Goal: Information Seeking & Learning: Learn about a topic

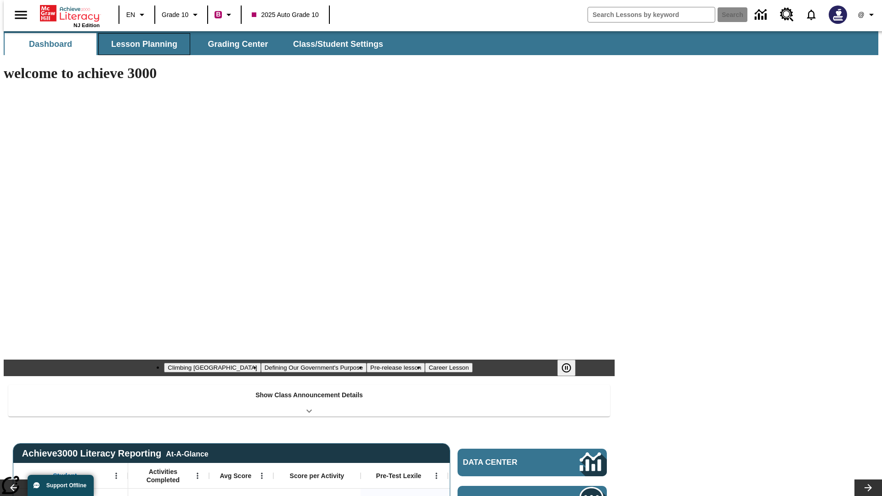
click at [140, 44] on span "Lesson Planning" at bounding box center [144, 44] width 66 height 11
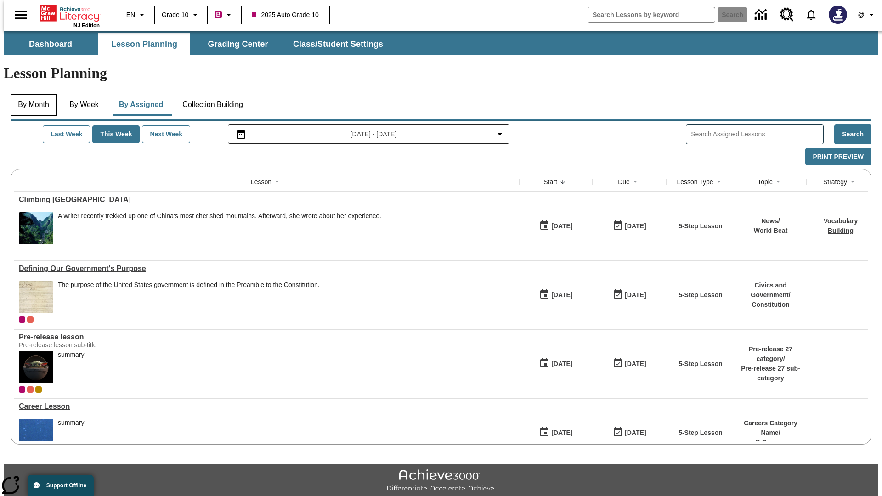
click at [31, 94] on button "By Month" at bounding box center [34, 105] width 46 height 22
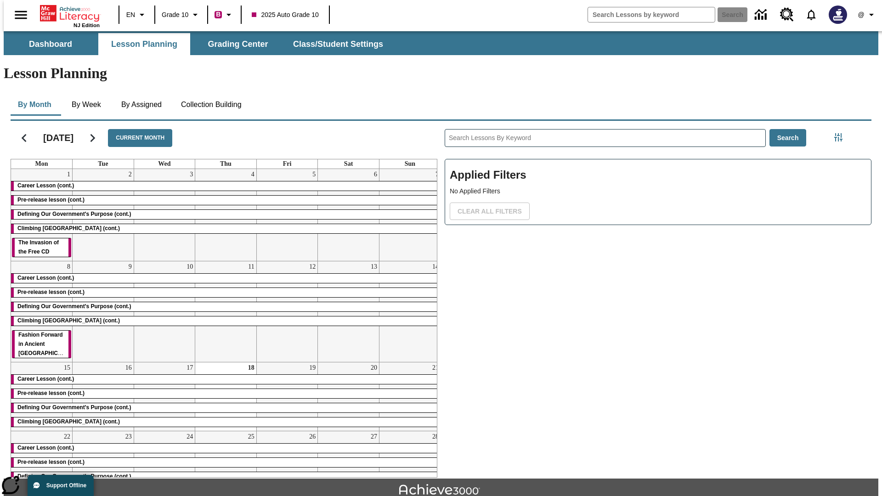
click at [222, 181] on div "Career Lesson (cont.)" at bounding box center [225, 185] width 429 height 9
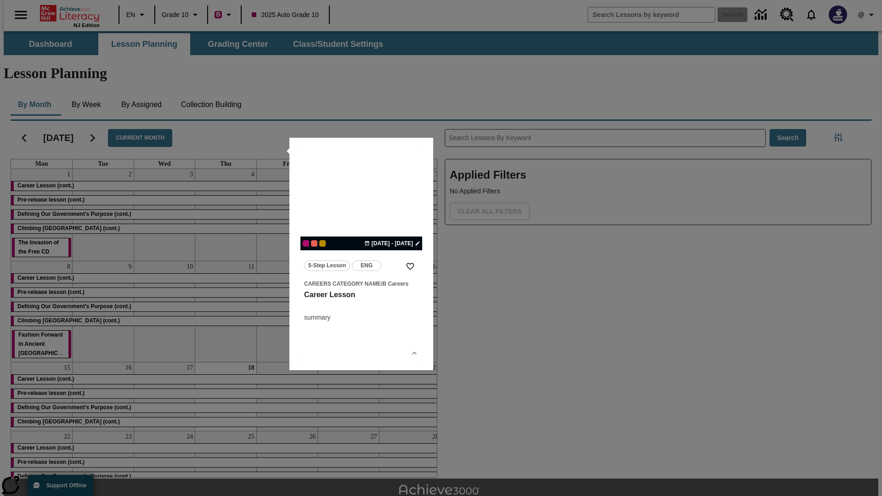
scroll to position [20, 0]
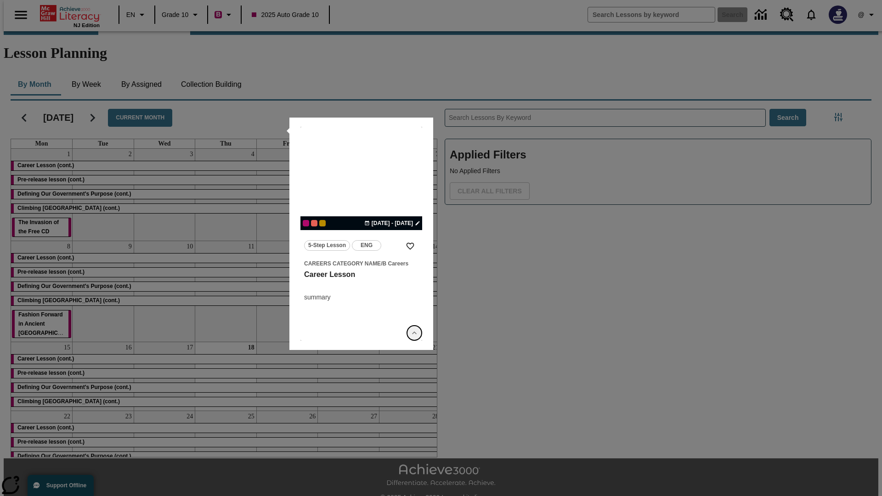
click at [414, 333] on icon "Show Details" at bounding box center [414, 332] width 9 height 9
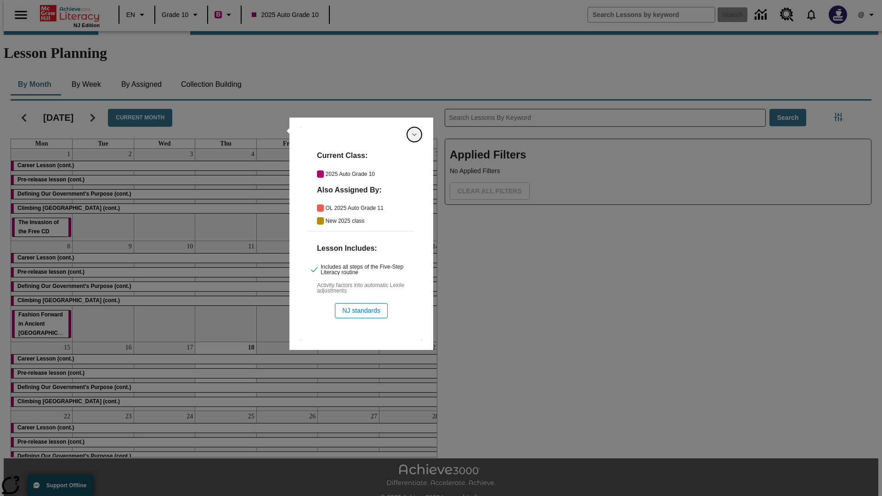
click at [414, 135] on icon "Hide Details" at bounding box center [414, 134] width 9 height 9
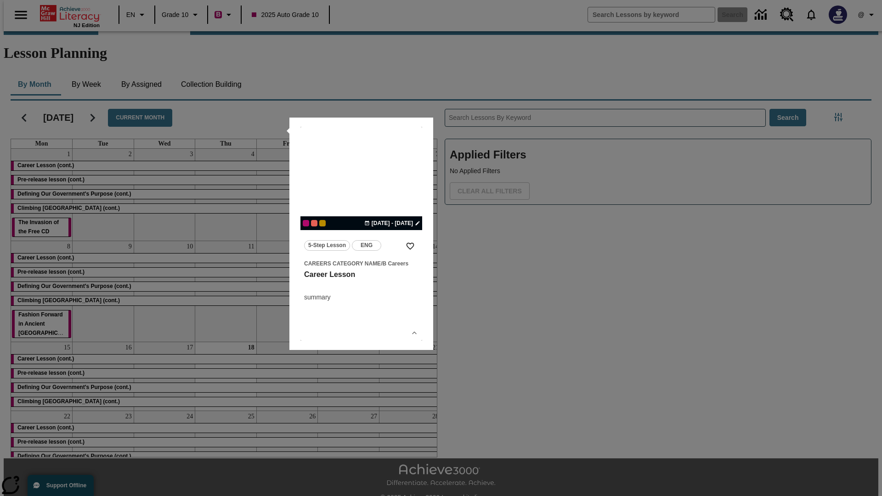
click at [361, 234] on link "lesson details" at bounding box center [361, 234] width 122 height 214
